Goal: Information Seeking & Learning: Learn about a topic

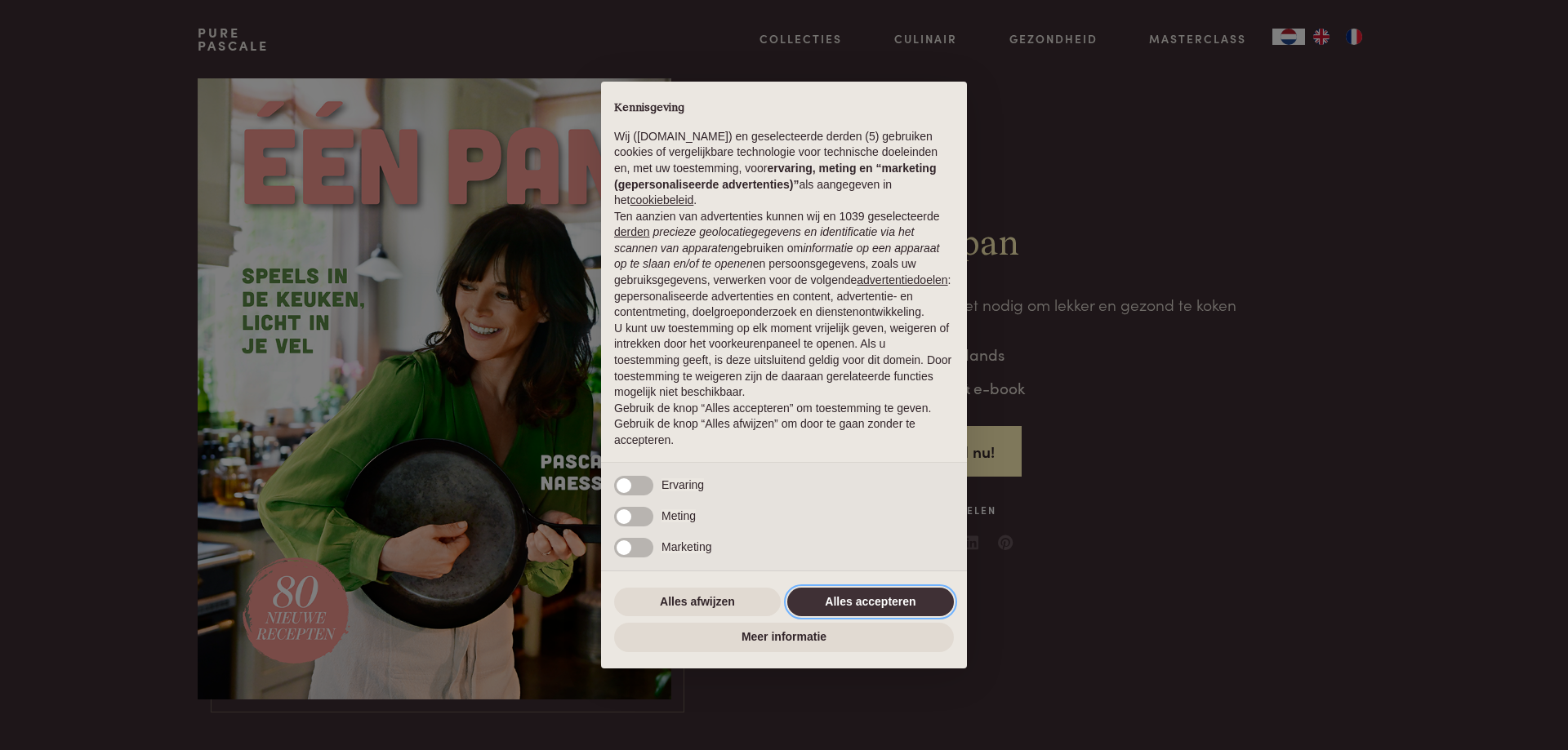
click at [876, 605] on button "Alles accepteren" at bounding box center [870, 602] width 167 height 29
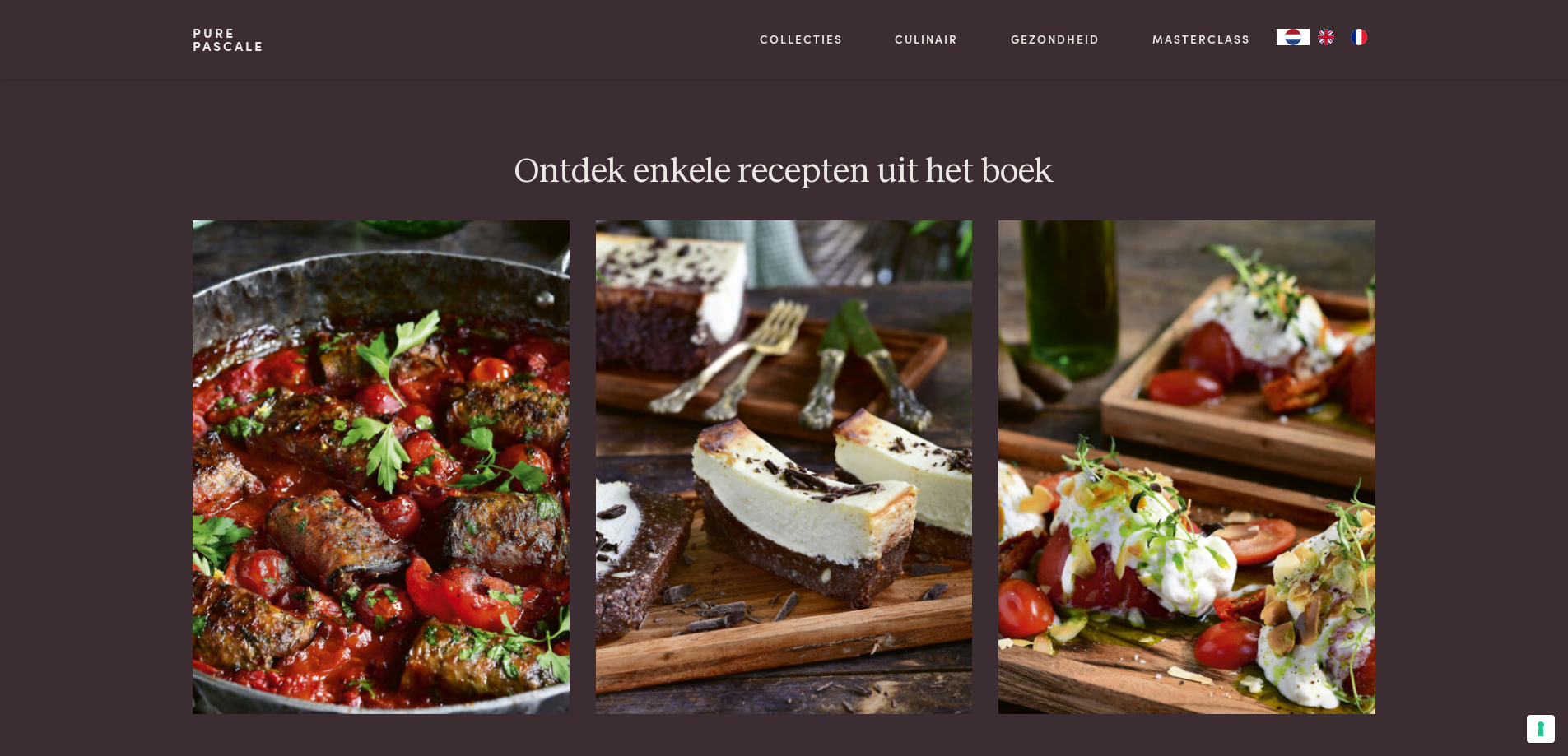
scroll to position [2057, 0]
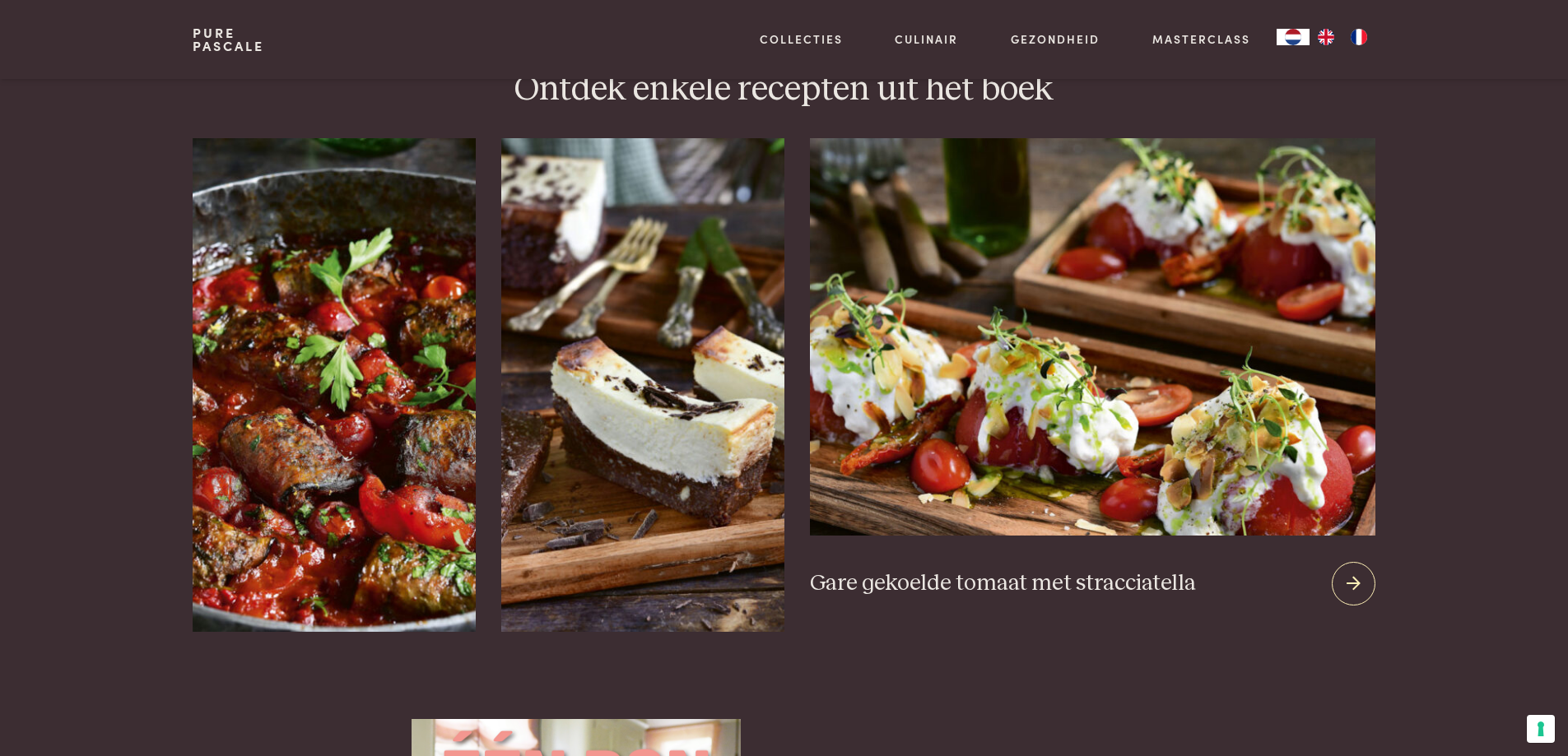
click at [1351, 572] on icon at bounding box center [1353, 583] width 14 height 24
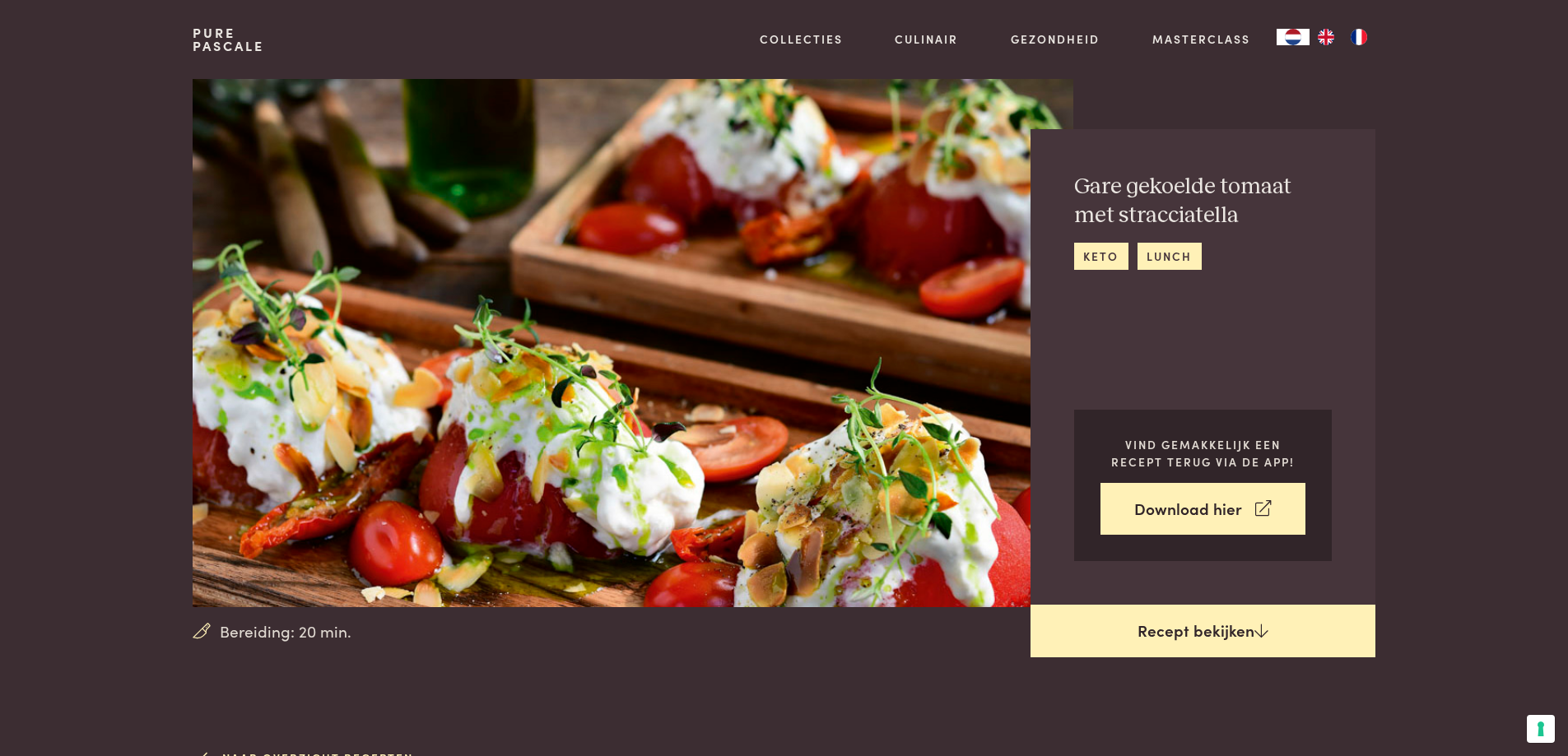
click at [1241, 637] on link "Recept bekijken" at bounding box center [1203, 631] width 345 height 52
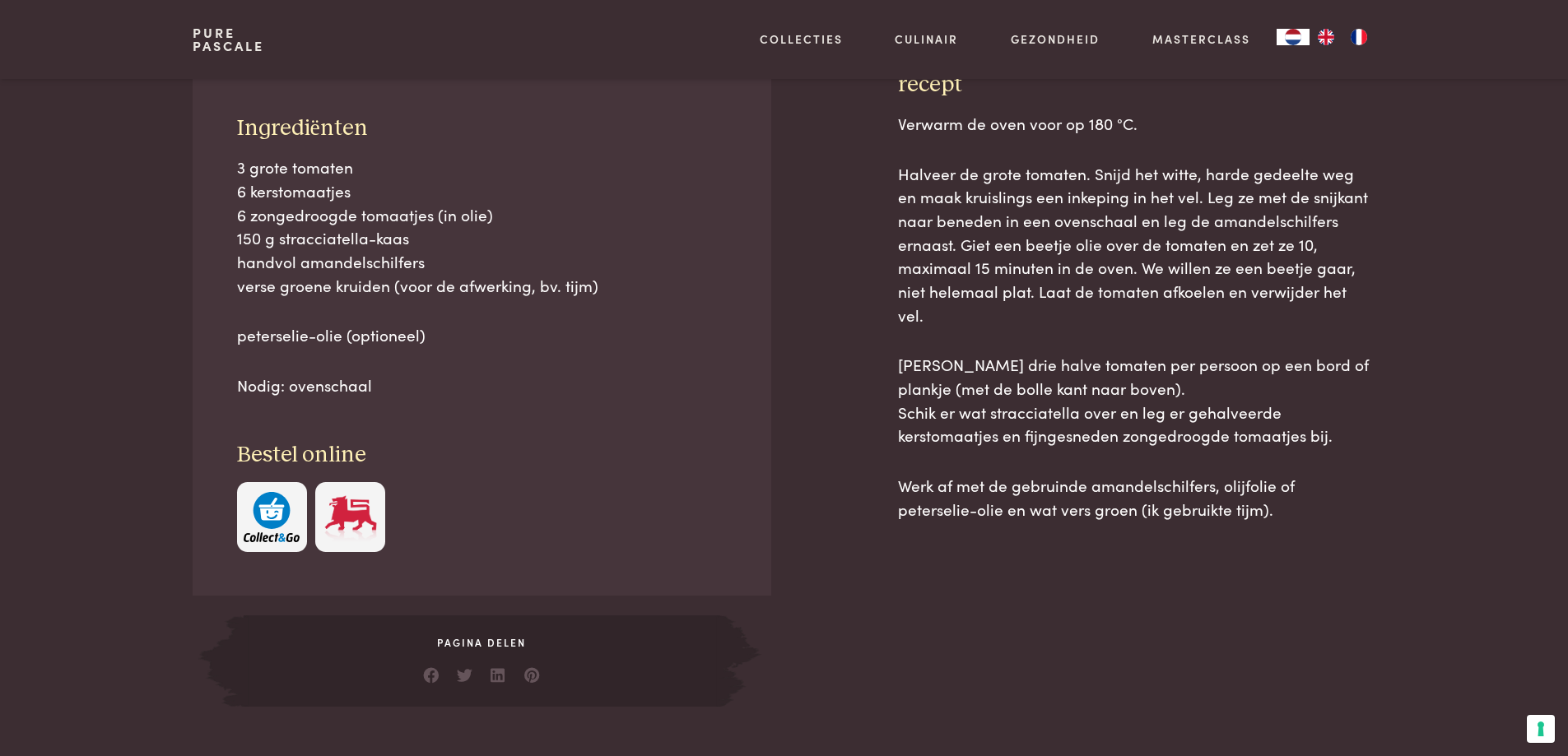
scroll to position [744, 0]
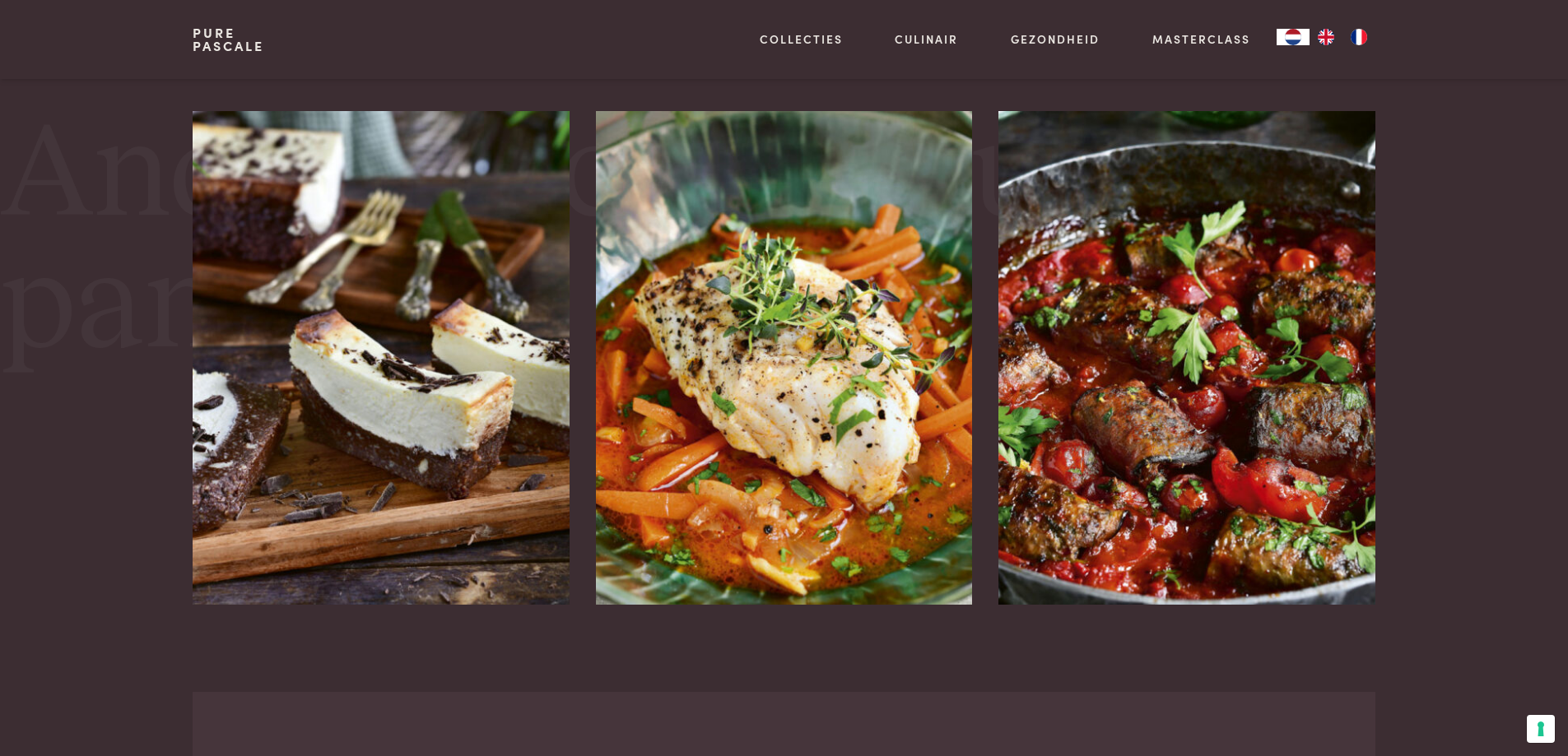
scroll to position [2966, 0]
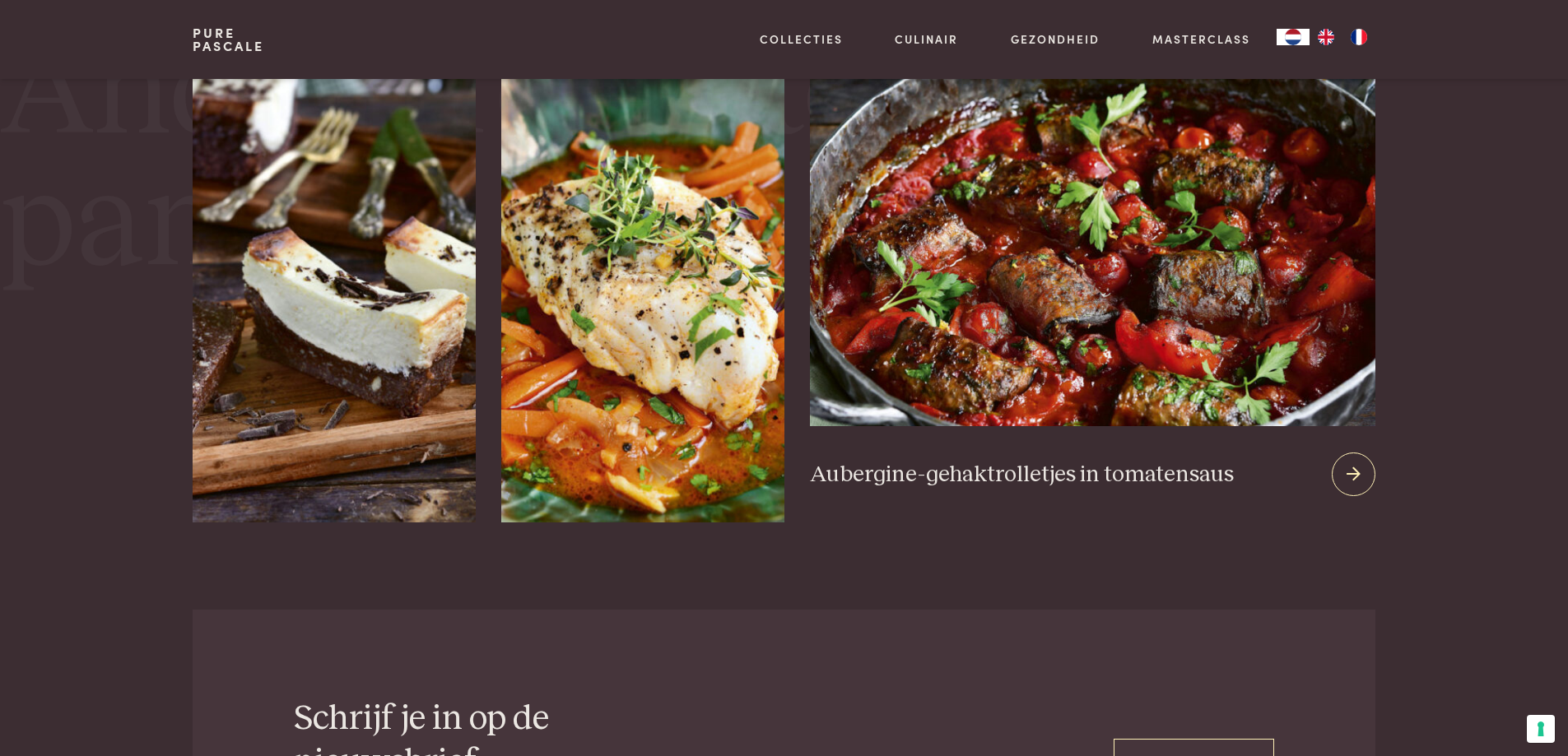
click at [1356, 463] on icon at bounding box center [1353, 474] width 14 height 24
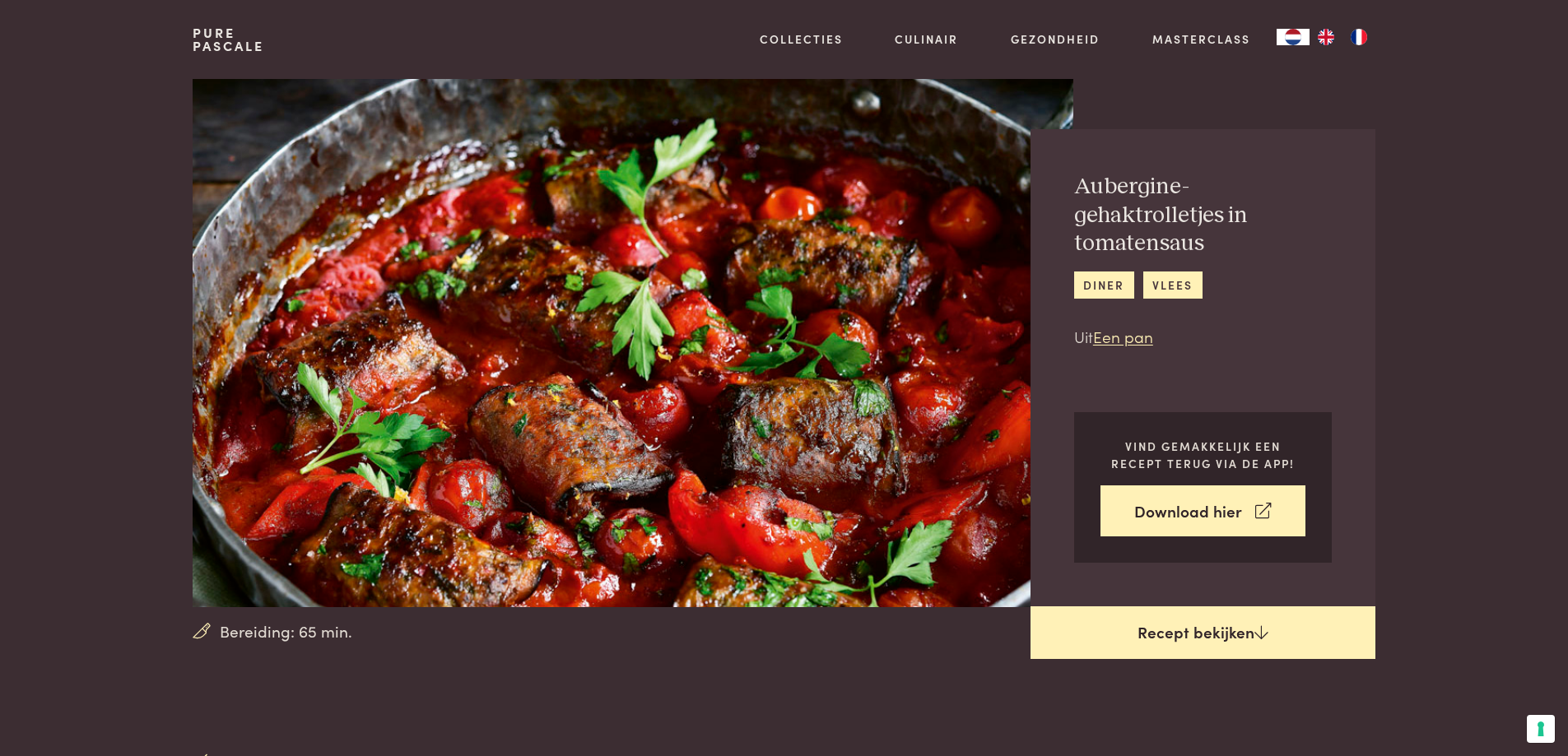
click at [1231, 627] on link "Recept bekijken" at bounding box center [1203, 633] width 345 height 52
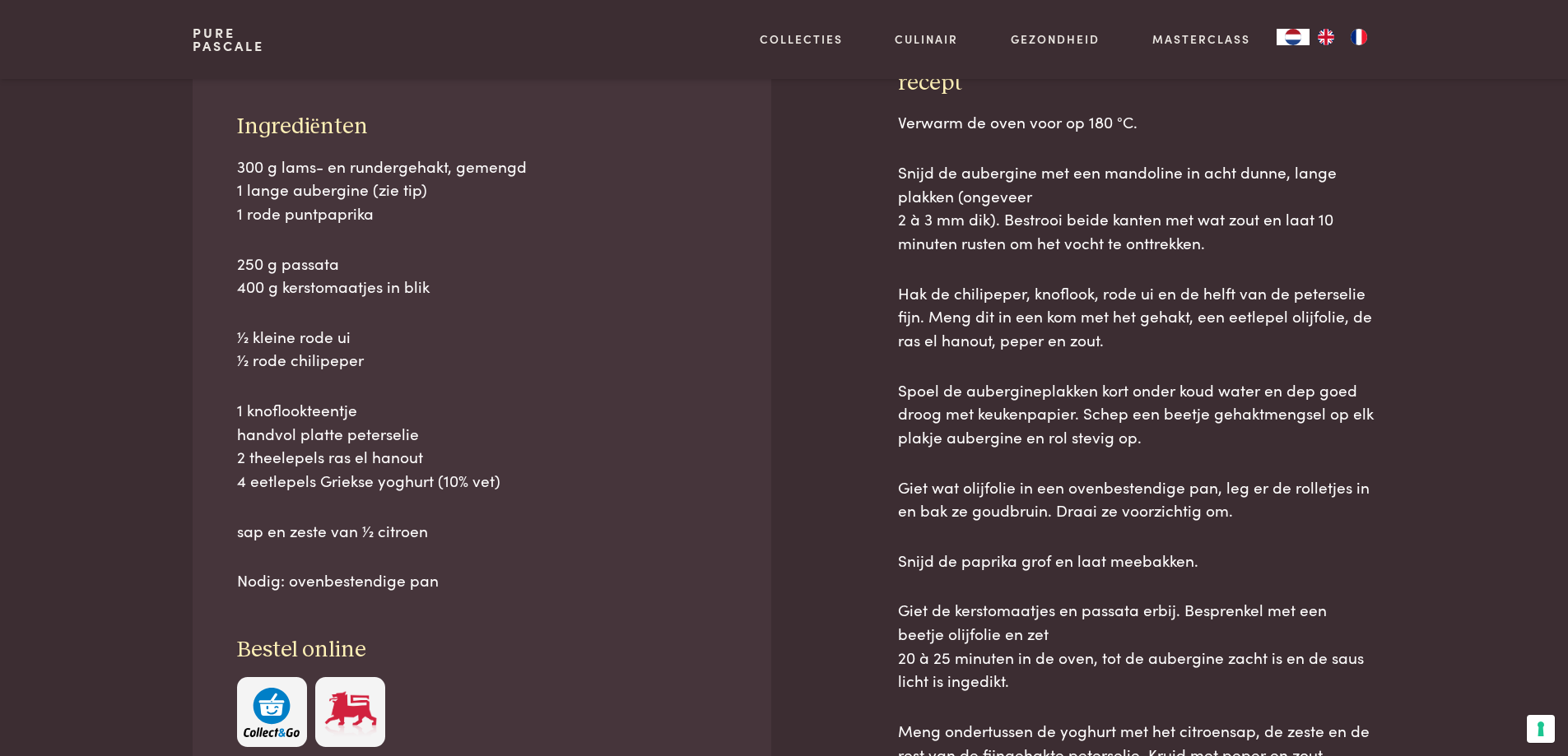
scroll to position [746, 0]
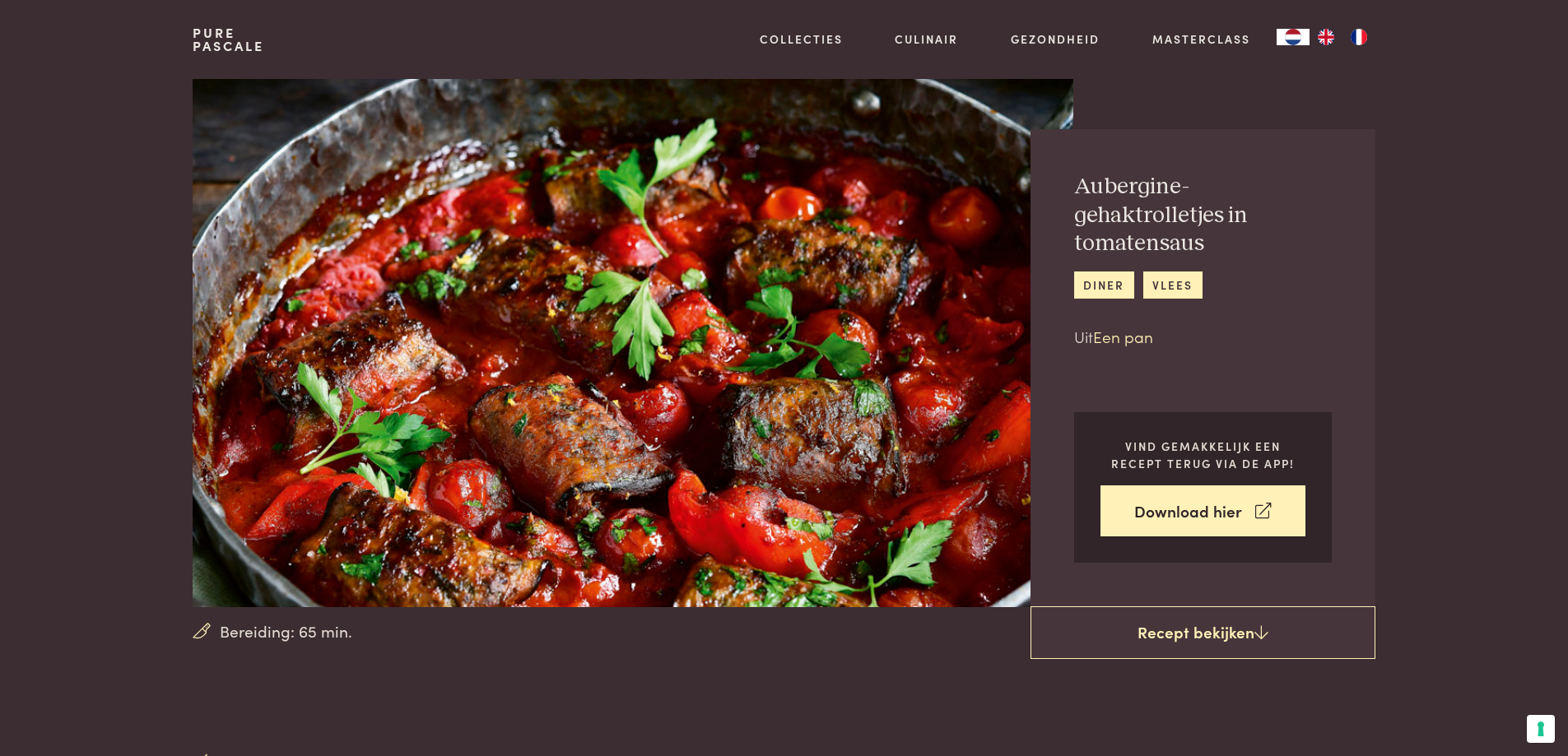
click at [1146, 326] on link "Een pan" at bounding box center [1123, 336] width 60 height 22
click at [1132, 336] on link "Een pan" at bounding box center [1123, 336] width 60 height 22
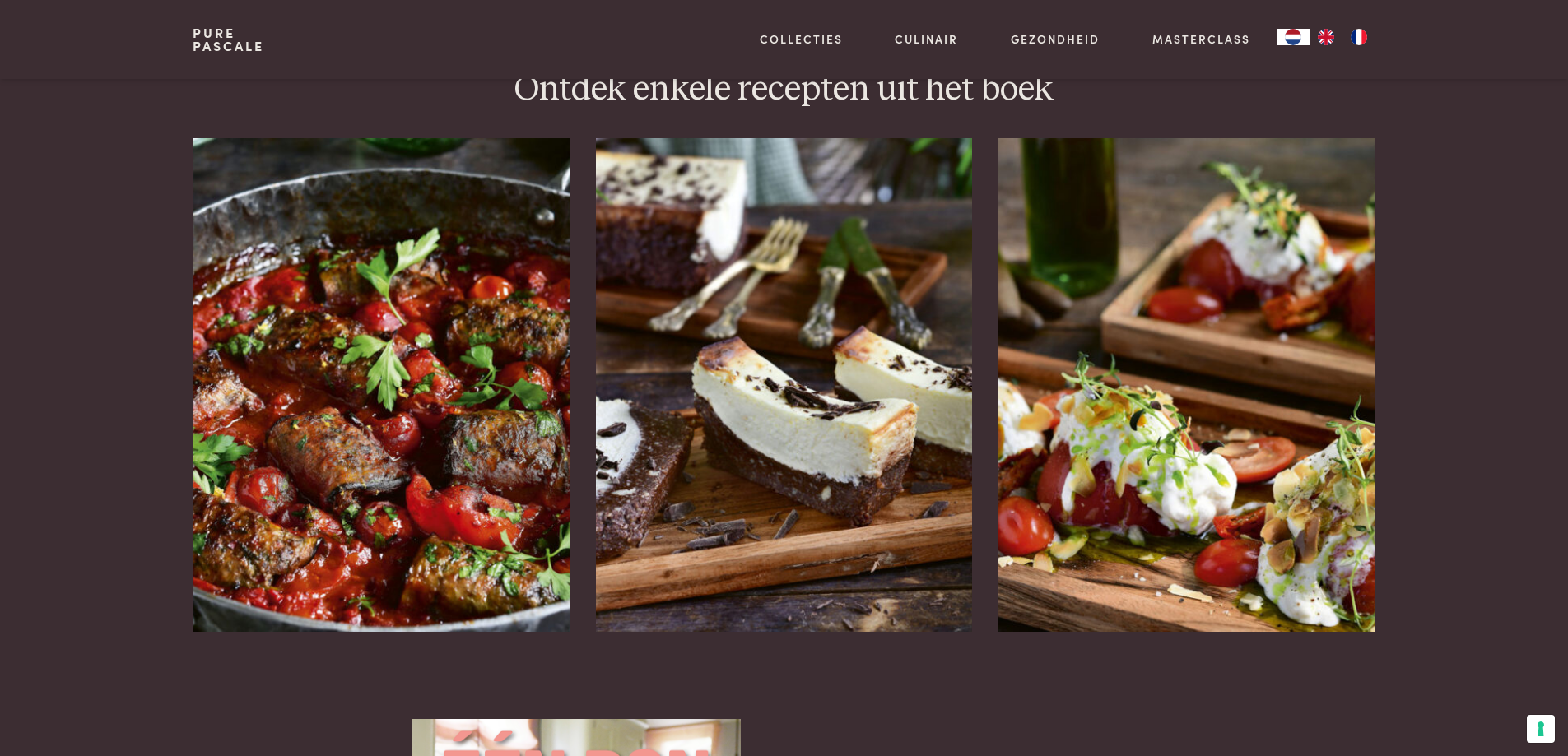
scroll to position [2140, 0]
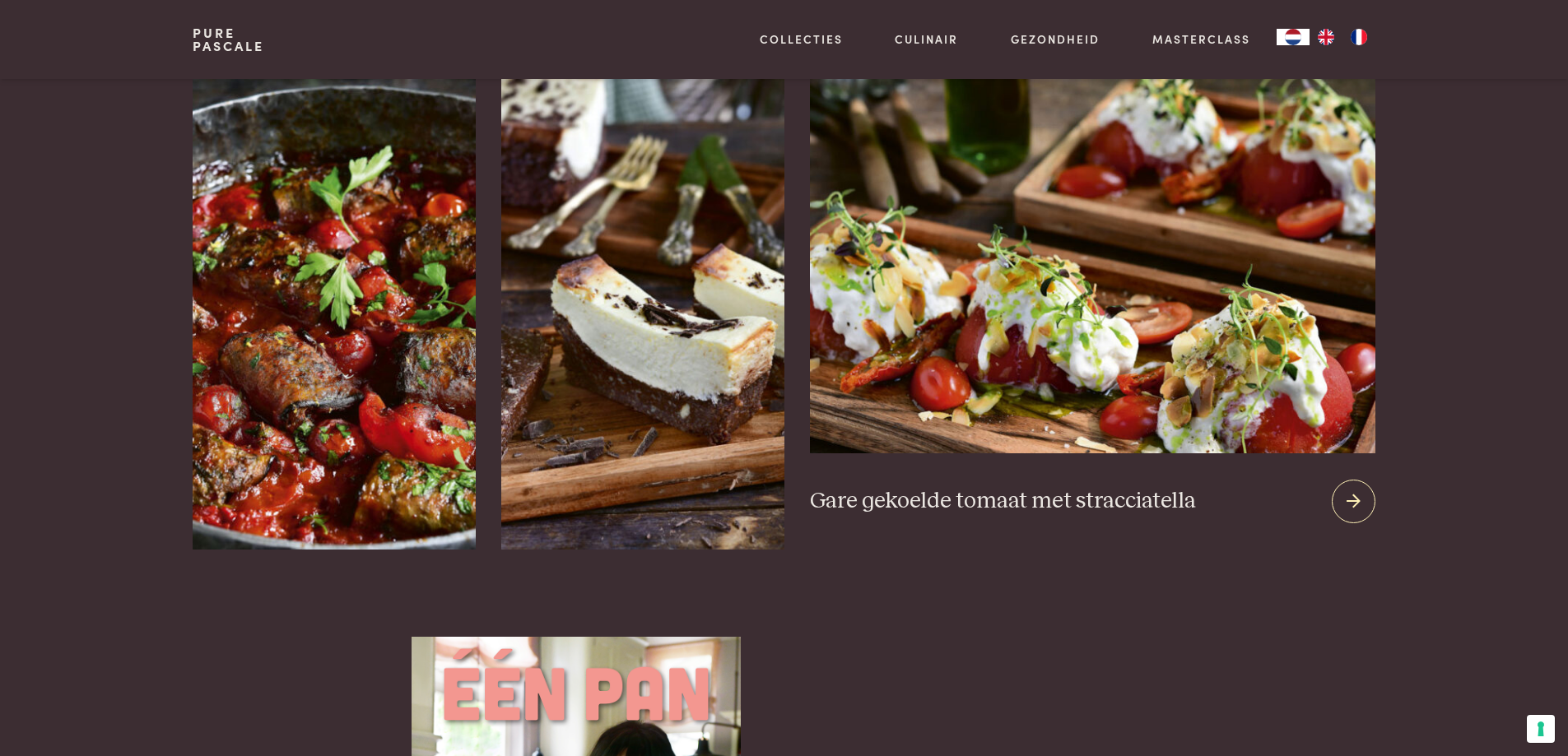
click at [1354, 490] on icon at bounding box center [1353, 501] width 14 height 24
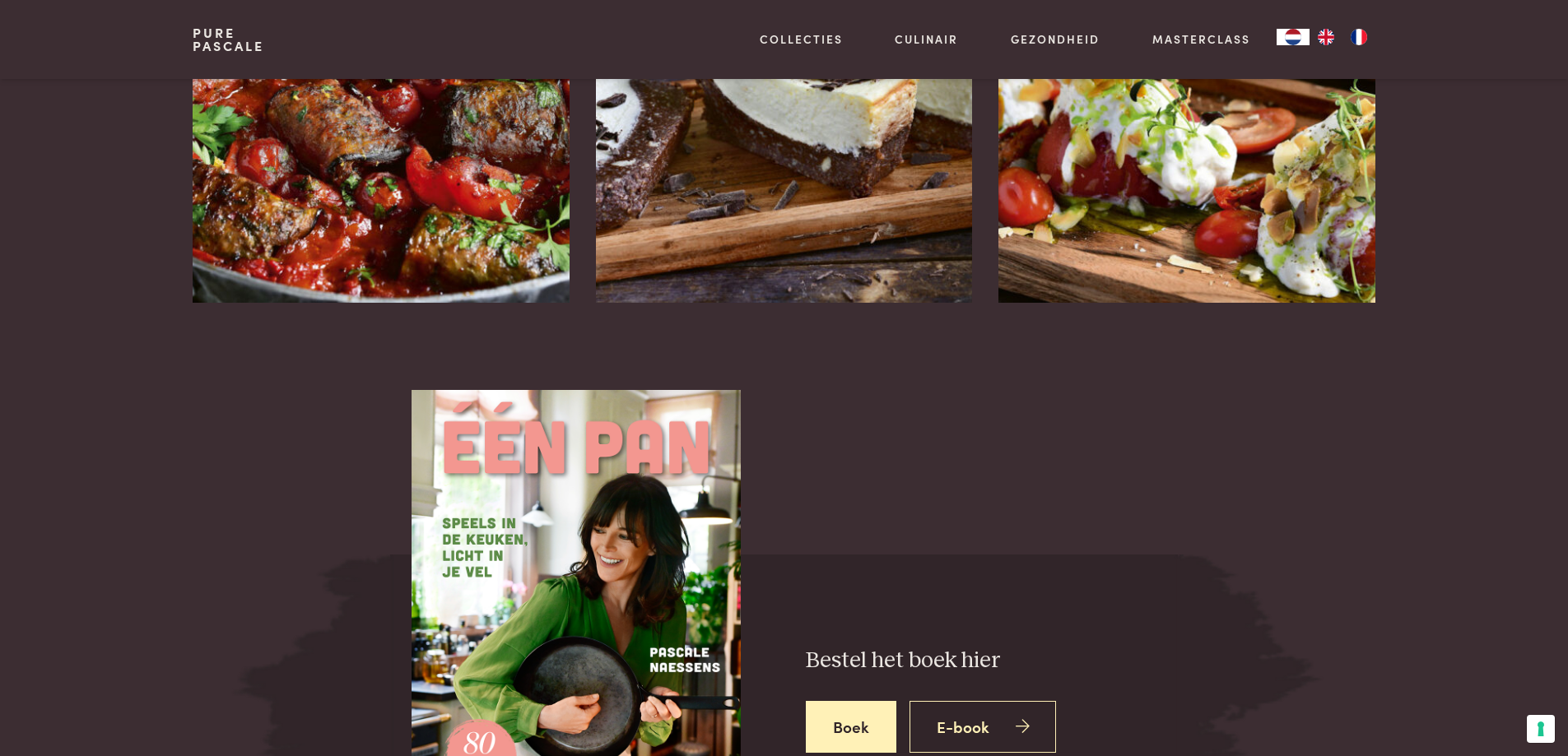
scroll to position [2551, 0]
